Goal: Use online tool/utility: Utilize a website feature to perform a specific function

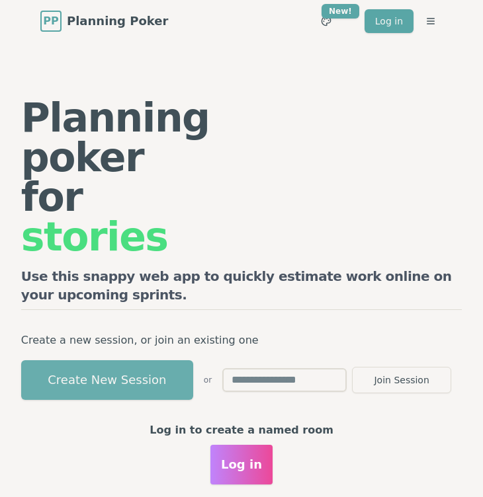
click at [139, 372] on button "Create New Session" at bounding box center [107, 380] width 172 height 40
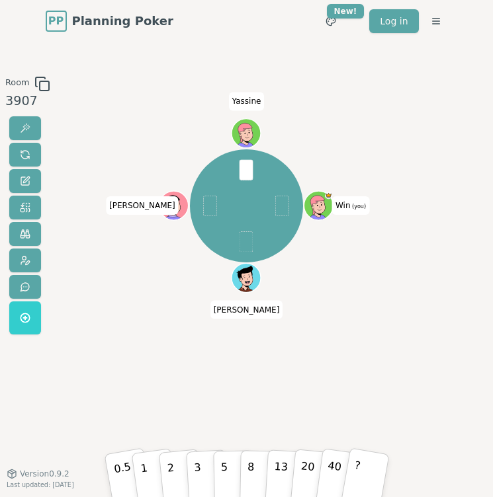
click at [140, 132] on div "Win (you) [PERSON_NAME] [PERSON_NAME]" at bounding box center [246, 206] width 257 height 212
click at [253, 391] on div "Win (you) [PERSON_NAME] [PERSON_NAME]" at bounding box center [246, 258] width 257 height 364
click at [199, 471] on p "3" at bounding box center [196, 471] width 9 height 45
click at [196, 421] on div "Win (you) [PERSON_NAME] [PERSON_NAME]" at bounding box center [246, 258] width 257 height 364
click at [179, 459] on button "2" at bounding box center [179, 470] width 45 height 63
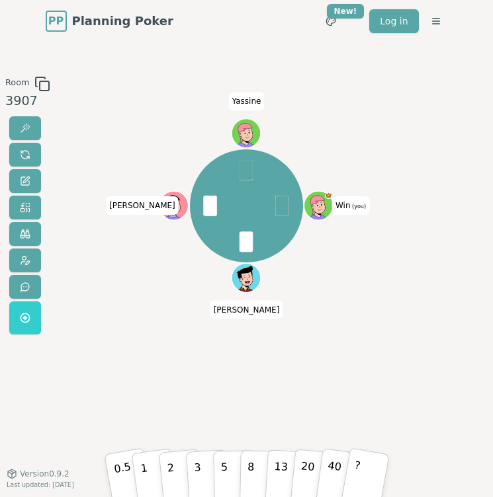
drag, startPoint x: 204, startPoint y: 413, endPoint x: 190, endPoint y: 432, distance: 23.7
click at [204, 415] on div "Win (you) [PERSON_NAME] [PERSON_NAME]" at bounding box center [246, 258] width 257 height 364
click at [167, 469] on button "2" at bounding box center [179, 470] width 45 height 63
click at [173, 483] on p "2" at bounding box center [170, 472] width 11 height 46
click at [176, 479] on button "2" at bounding box center [179, 470] width 45 height 63
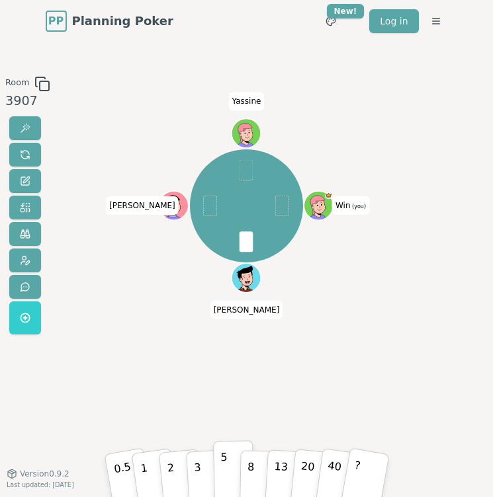
click at [223, 467] on p "5" at bounding box center [224, 470] width 8 height 45
click at [30, 153] on button at bounding box center [25, 155] width 32 height 24
click at [273, 400] on div "Win (you) [PERSON_NAME] [PERSON_NAME]" at bounding box center [246, 258] width 257 height 364
click at [177, 467] on button "2" at bounding box center [179, 470] width 45 height 63
click at [152, 462] on button "1" at bounding box center [154, 470] width 48 height 64
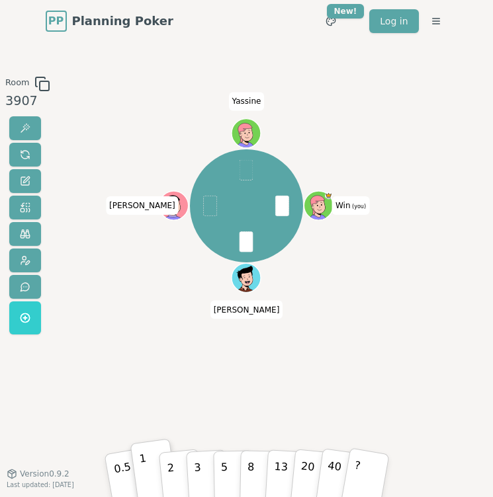
click at [155, 344] on div "Win (you) [PERSON_NAME] [PERSON_NAME]" at bounding box center [246, 258] width 257 height 364
click at [171, 465] on p "2" at bounding box center [170, 472] width 11 height 46
click at [335, 357] on div "Win (you) [PERSON_NAME] [PERSON_NAME]" at bounding box center [246, 258] width 257 height 364
click at [223, 471] on p "5" at bounding box center [224, 470] width 8 height 45
click at [60, 382] on div "Room 3907 Win (you) [PERSON_NAME] [PERSON_NAME] 0.5 1 2 3 5 8 13 20 40 ? Versio…" at bounding box center [246, 258] width 493 height 364
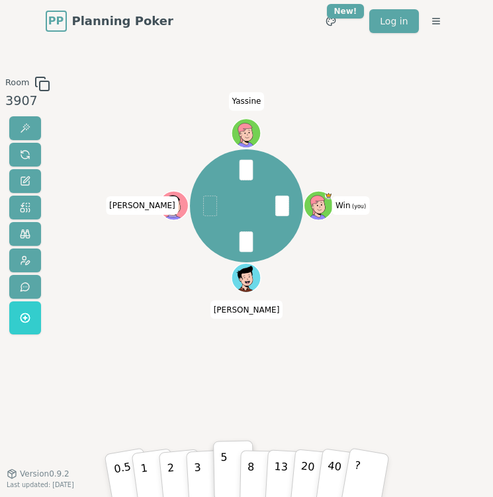
click at [60, 382] on div "Room 3907 Win (you) [PERSON_NAME] [PERSON_NAME] 0.5 1 2 3 5 8 13 20 40 ? Versio…" at bounding box center [246, 258] width 493 height 364
click at [160, 348] on div "Win (you) [PERSON_NAME] [PERSON_NAME]" at bounding box center [246, 258] width 257 height 364
